Goal: Task Accomplishment & Management: Use online tool/utility

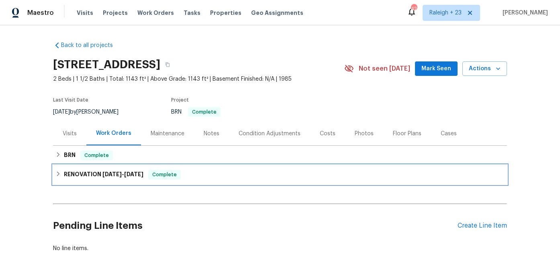
click at [91, 177] on h6 "RENOVATION [DATE] - [DATE]" at bounding box center [103, 175] width 79 height 10
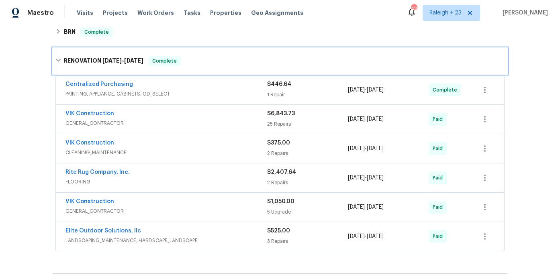
scroll to position [121, 0]
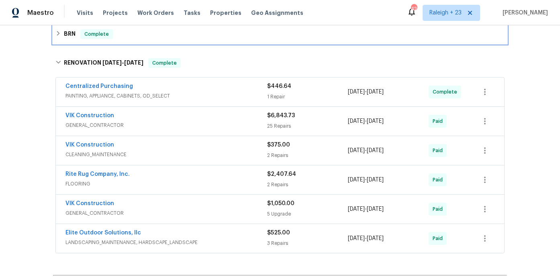
click at [90, 37] on span "Complete" at bounding box center [96, 34] width 31 height 8
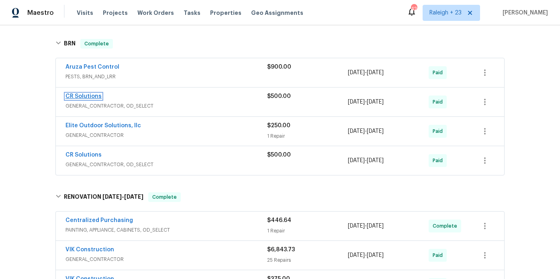
click at [84, 98] on link "CR Solutions" at bounding box center [83, 97] width 36 height 6
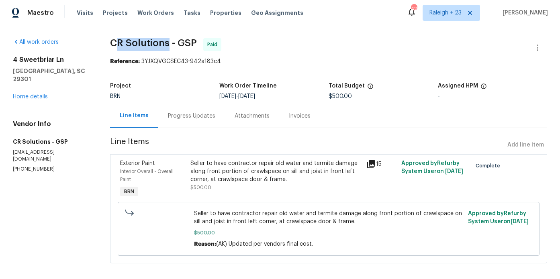
drag, startPoint x: 169, startPoint y: 42, endPoint x: 112, endPoint y: 44, distance: 57.0
click at [114, 43] on span "CR Solutions - GSP" at bounding box center [153, 43] width 87 height 10
click at [112, 43] on span "CR Solutions - GSP" at bounding box center [153, 43] width 87 height 10
drag, startPoint x: 112, startPoint y: 43, endPoint x: 168, endPoint y: 43, distance: 56.2
click at [168, 43] on span "CR Solutions - GSP" at bounding box center [153, 43] width 87 height 10
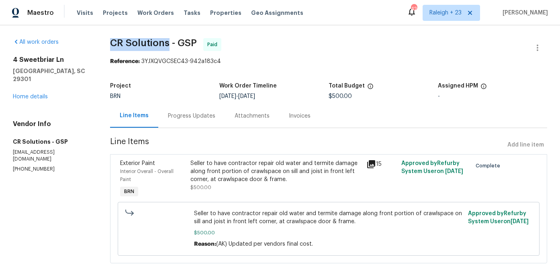
copy span "CR Solutions"
click at [532, 51] on icon "button" at bounding box center [537, 48] width 10 height 10
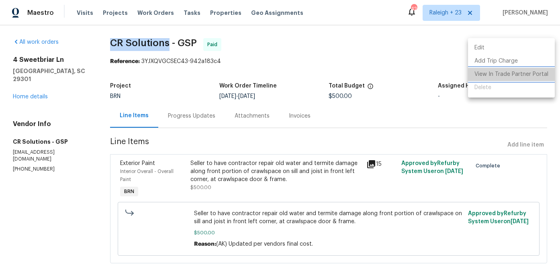
click at [531, 71] on li "View In Trade Partner Portal" at bounding box center [511, 74] width 87 height 13
